Goal: Find specific page/section: Find specific page/section

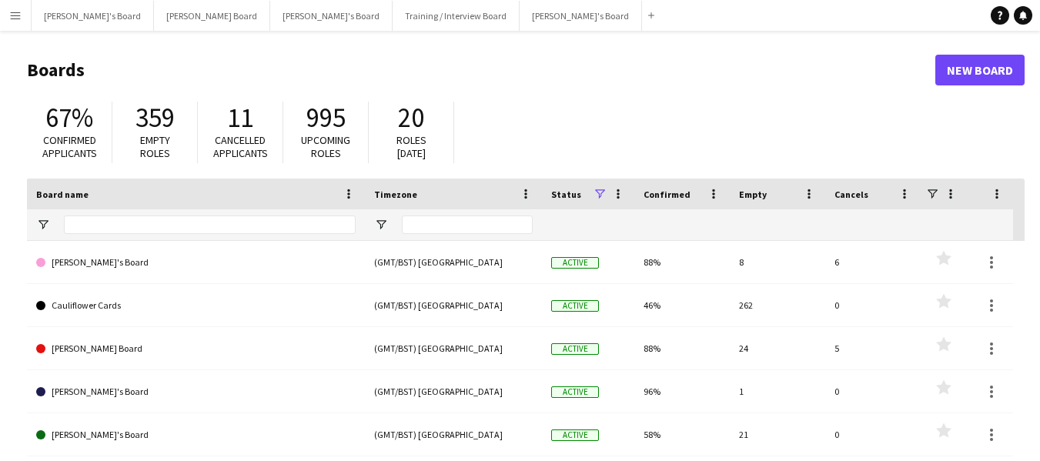
click at [18, 18] on app-icon "Menu" at bounding box center [15, 15] width 12 height 12
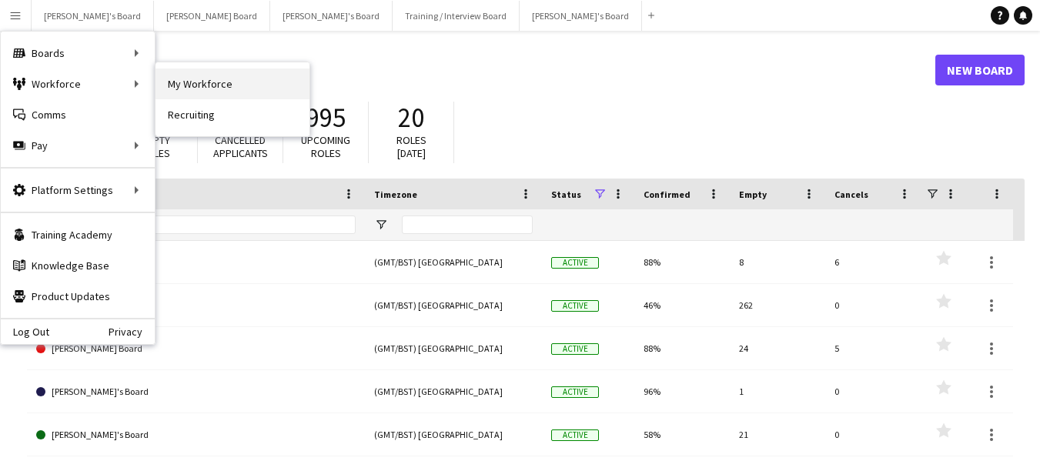
click at [217, 87] on link "My Workforce" at bounding box center [233, 84] width 154 height 31
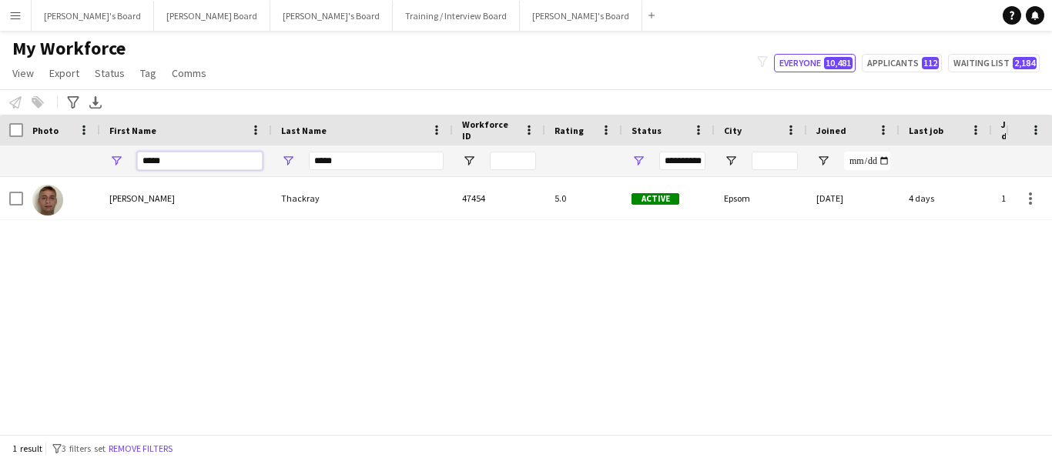
drag, startPoint x: 199, startPoint y: 156, endPoint x: 30, endPoint y: 135, distance: 170.8
click at [32, 136] on div "Workforce Details Photo First Name" at bounding box center [922, 146] width 1845 height 62
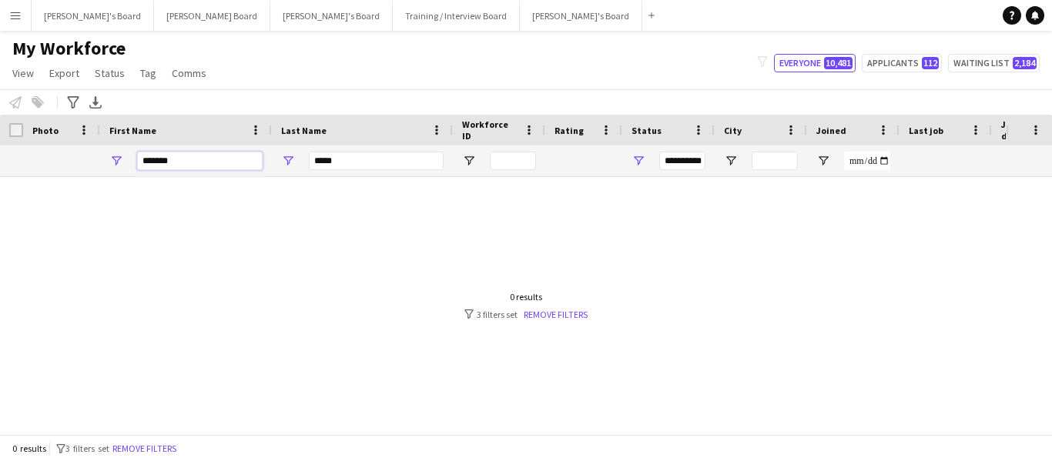
type input "*******"
drag, startPoint x: 353, startPoint y: 165, endPoint x: 262, endPoint y: 157, distance: 91.2
click at [262, 157] on div "**********" at bounding box center [922, 161] width 1845 height 31
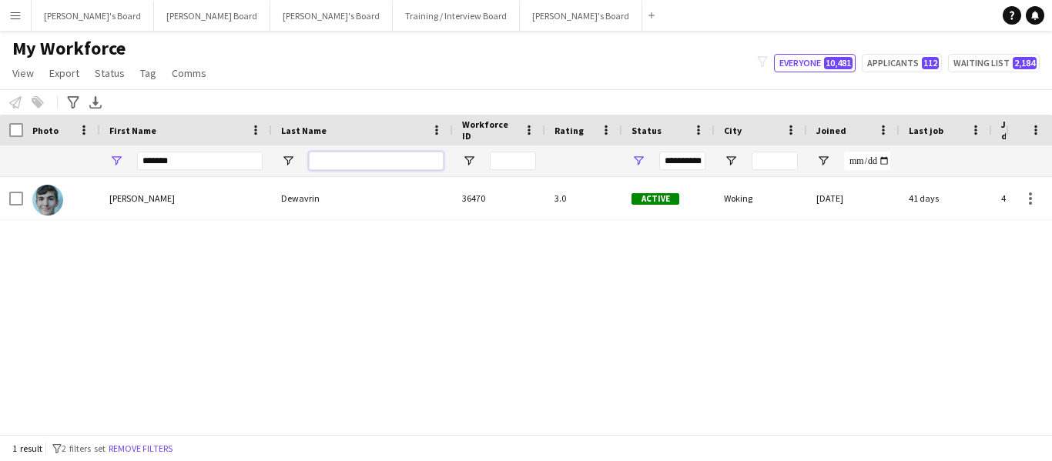
click at [410, 164] on input "Last Name Filter Input" at bounding box center [376, 161] width 135 height 18
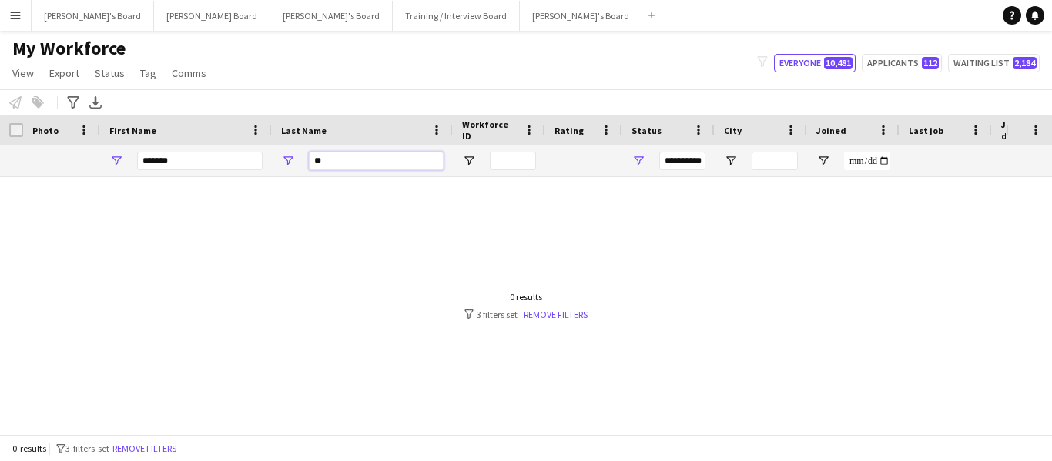
type input "*"
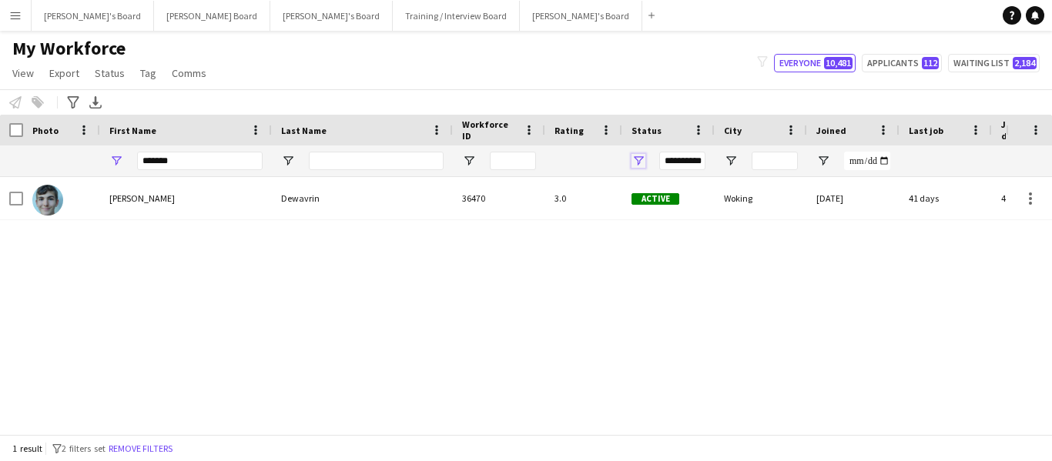
click at [638, 156] on span "Open Filter Menu" at bounding box center [639, 161] width 14 height 14
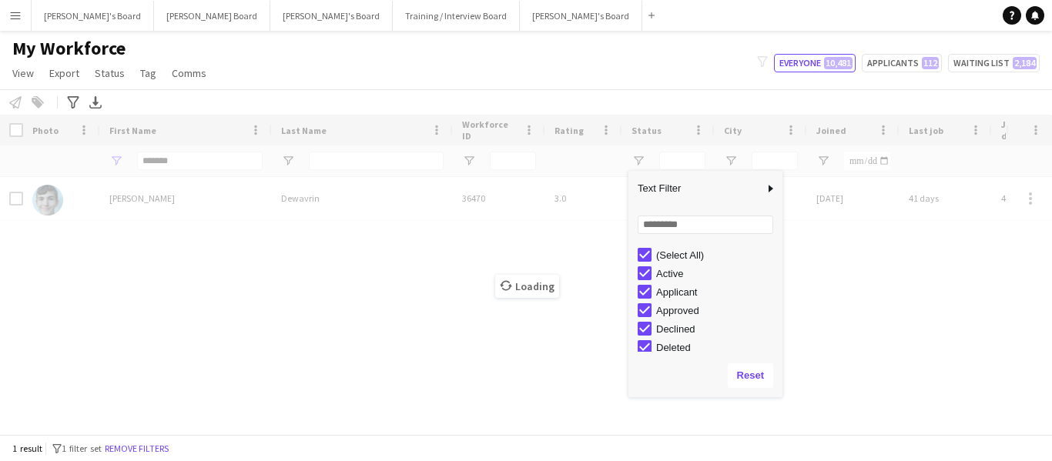
click at [331, 242] on div "Loading" at bounding box center [526, 275] width 1052 height 320
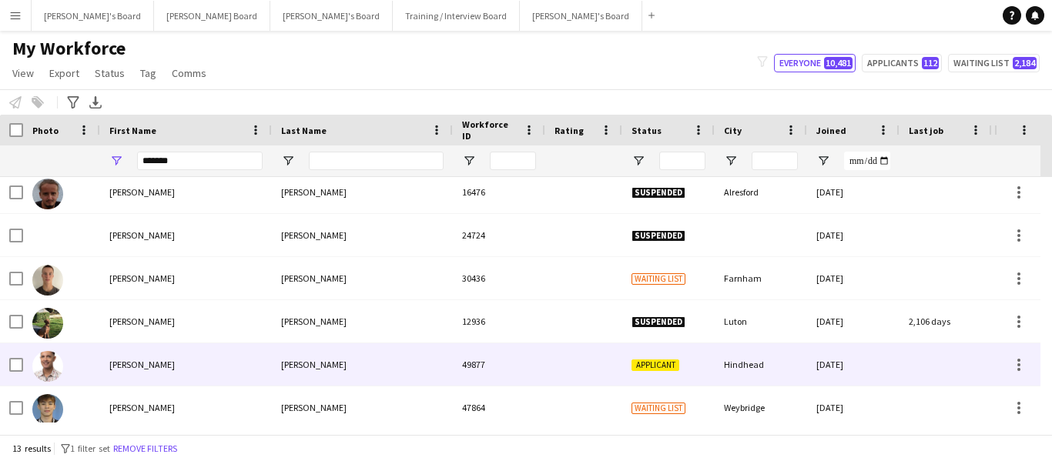
click at [277, 363] on div "[PERSON_NAME]" at bounding box center [362, 364] width 181 height 42
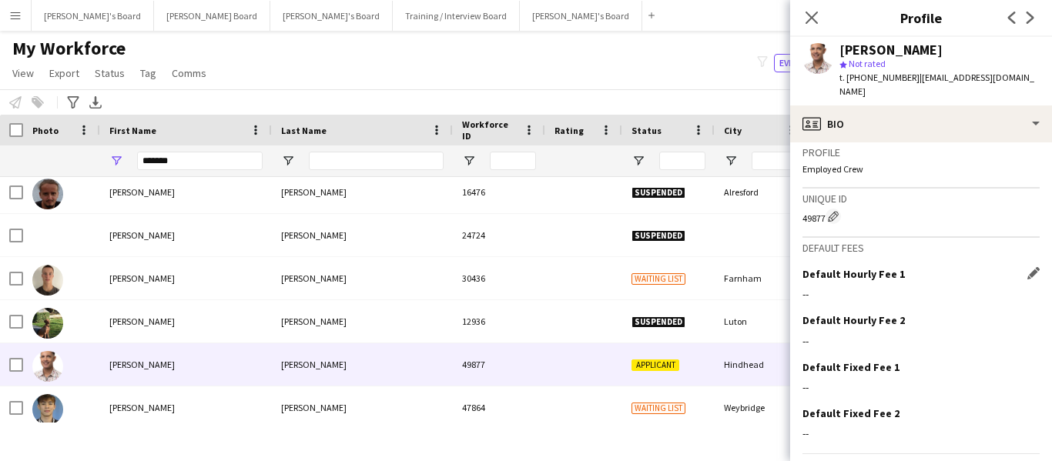
scroll to position [876, 0]
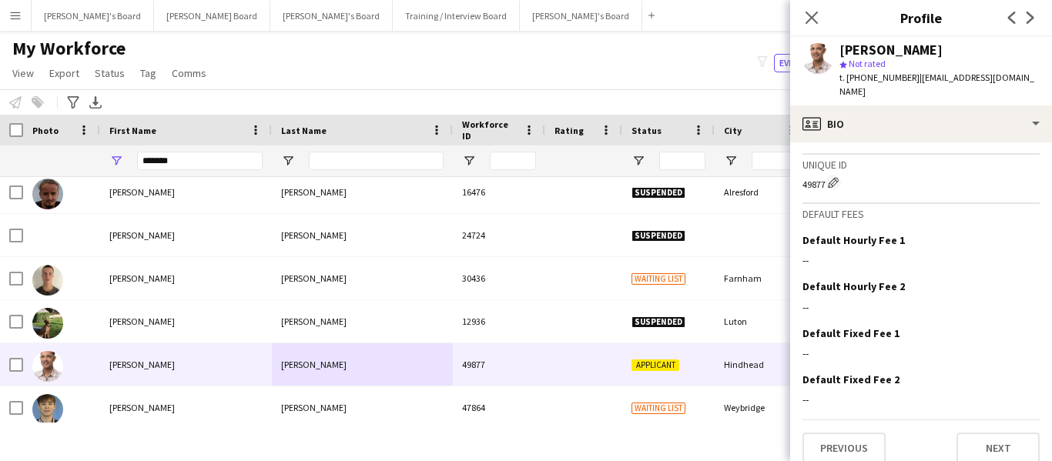
click at [912, 79] on span "| tristandoliver@proton.me" at bounding box center [936, 84] width 195 height 25
click at [819, 17] on app-icon "Close pop-in" at bounding box center [812, 18] width 22 height 22
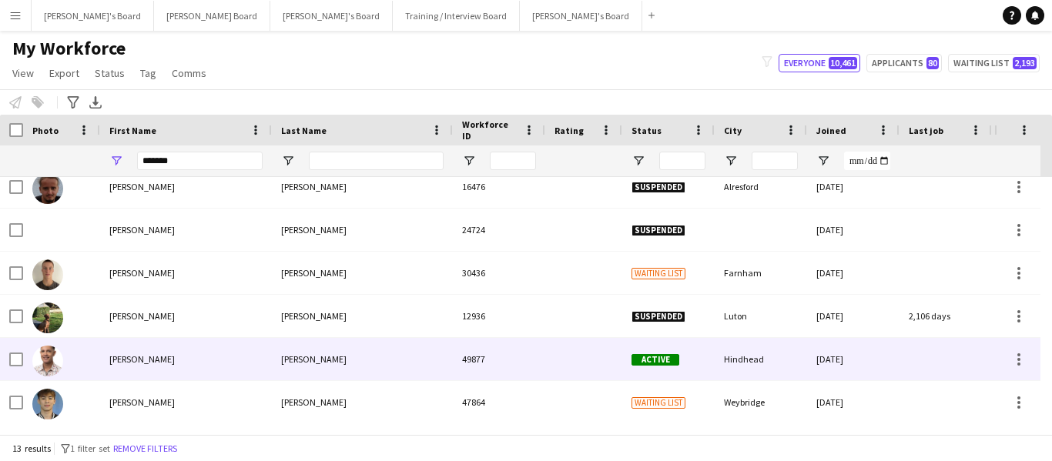
scroll to position [315, 0]
